Goal: Find specific page/section: Find specific page/section

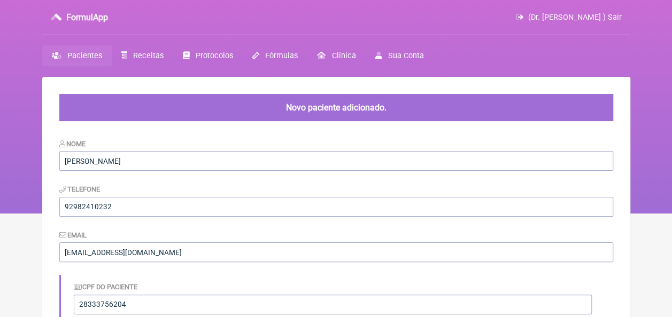
click at [85, 57] on span "Pacientes" at bounding box center [84, 55] width 35 height 9
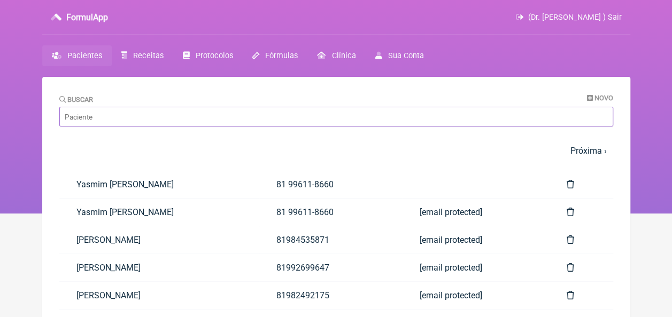
click at [165, 118] on input "Buscar" at bounding box center [336, 117] width 554 height 20
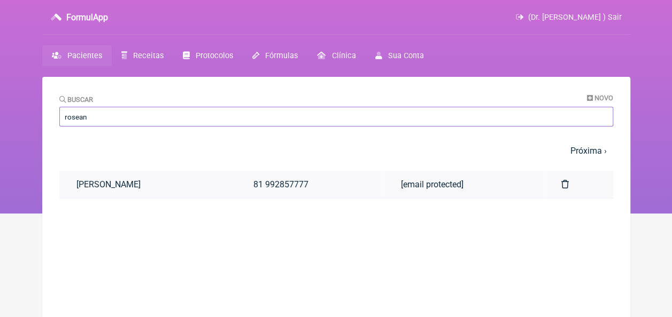
type input "rosean"
click at [146, 185] on link "[PERSON_NAME]" at bounding box center [147, 184] width 177 height 27
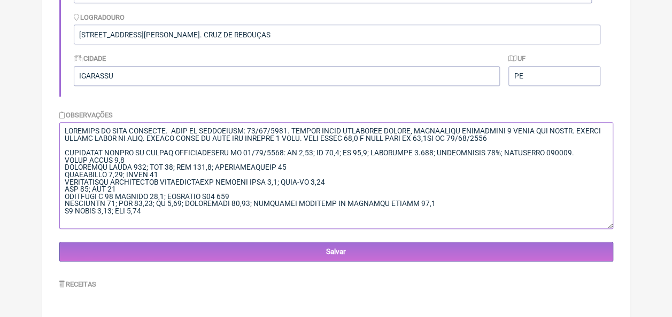
drag, startPoint x: 61, startPoint y: 130, endPoint x: 331, endPoint y: 215, distance: 282.9
click at [331, 215] on textarea at bounding box center [336, 175] width 554 height 107
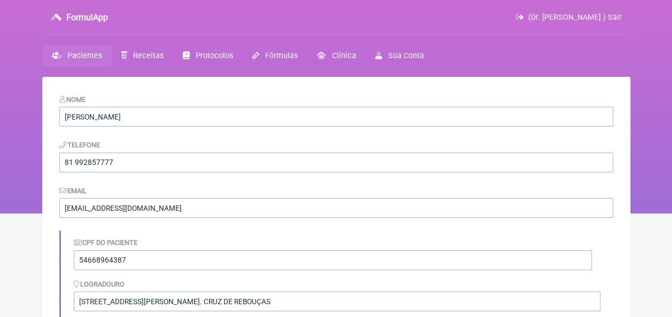
click at [82, 56] on span "Pacientes" at bounding box center [84, 55] width 35 height 9
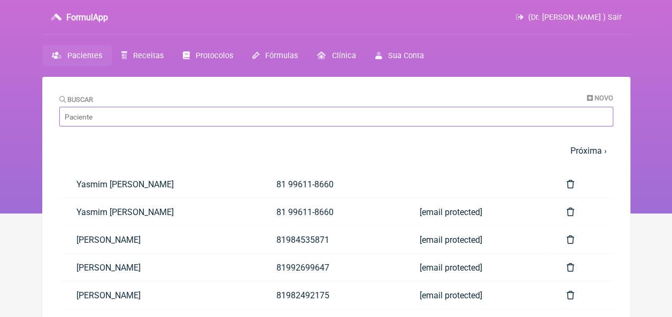
click at [155, 114] on input "Buscar" at bounding box center [336, 117] width 554 height 20
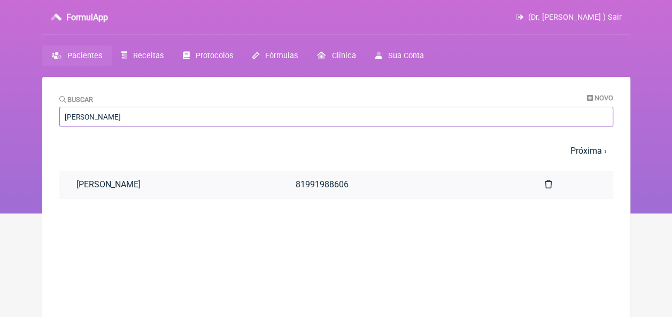
type input "[PERSON_NAME]"
click at [131, 185] on link "[PERSON_NAME]" at bounding box center [168, 184] width 219 height 27
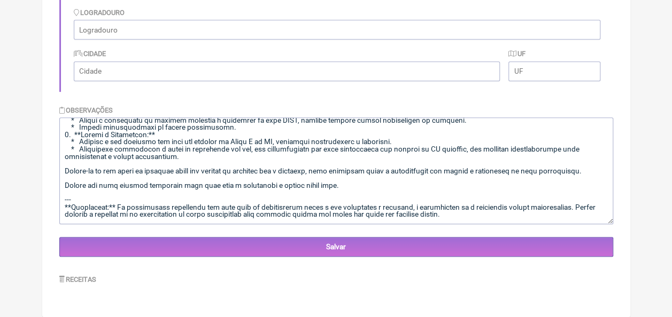
scroll to position [2550, 0]
